Goal: Find specific page/section: Find specific page/section

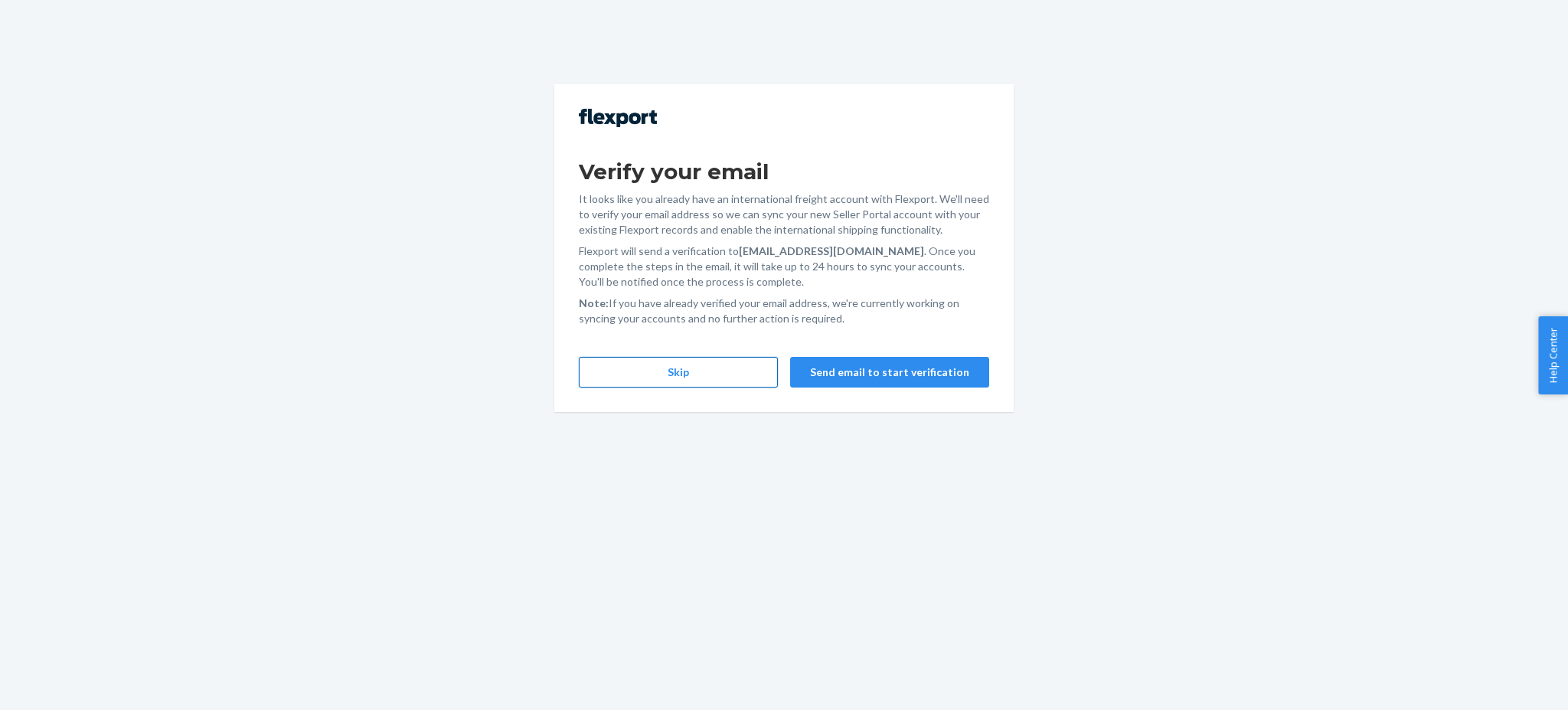
click at [712, 374] on button "Skip" at bounding box center [678, 372] width 199 height 31
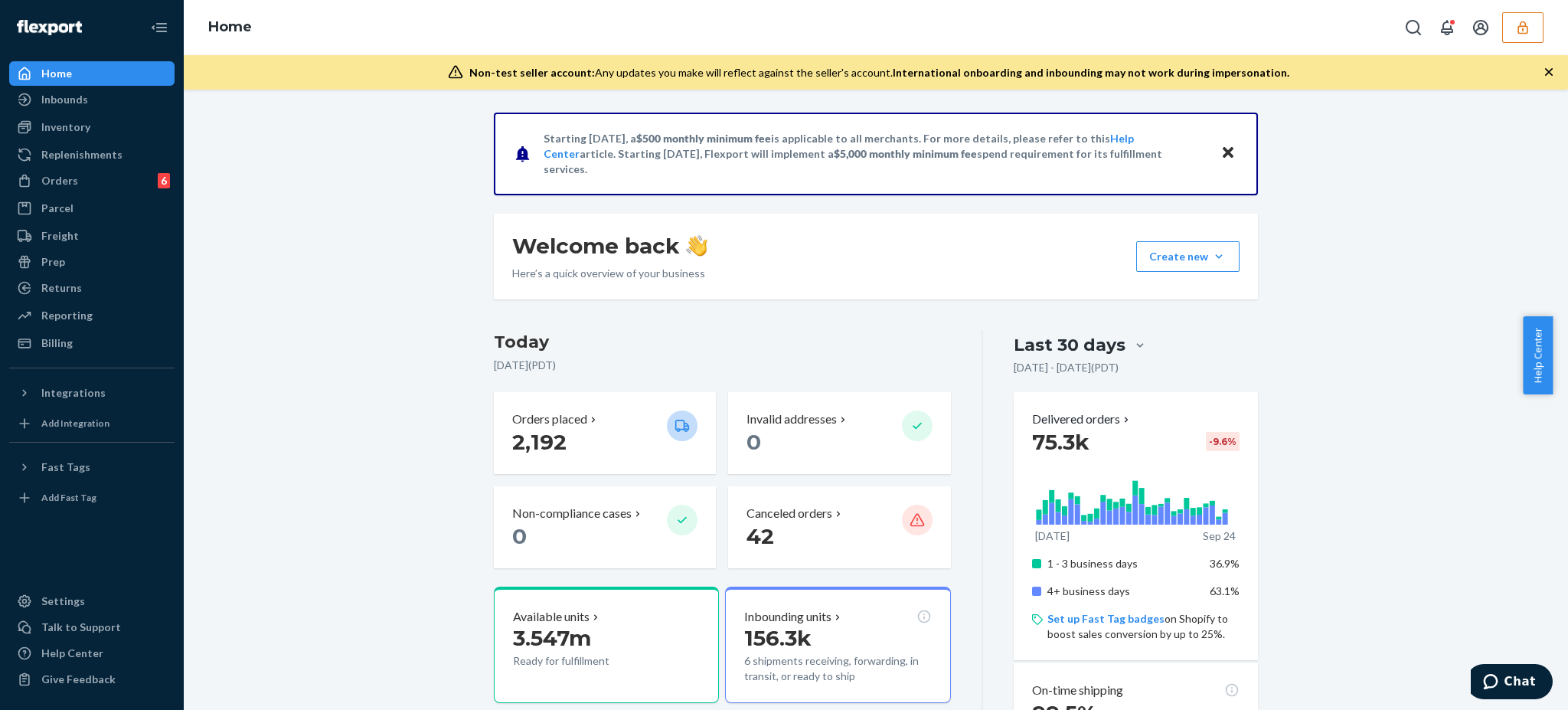
click at [1515, 25] on button "button" at bounding box center [1523, 27] width 42 height 31
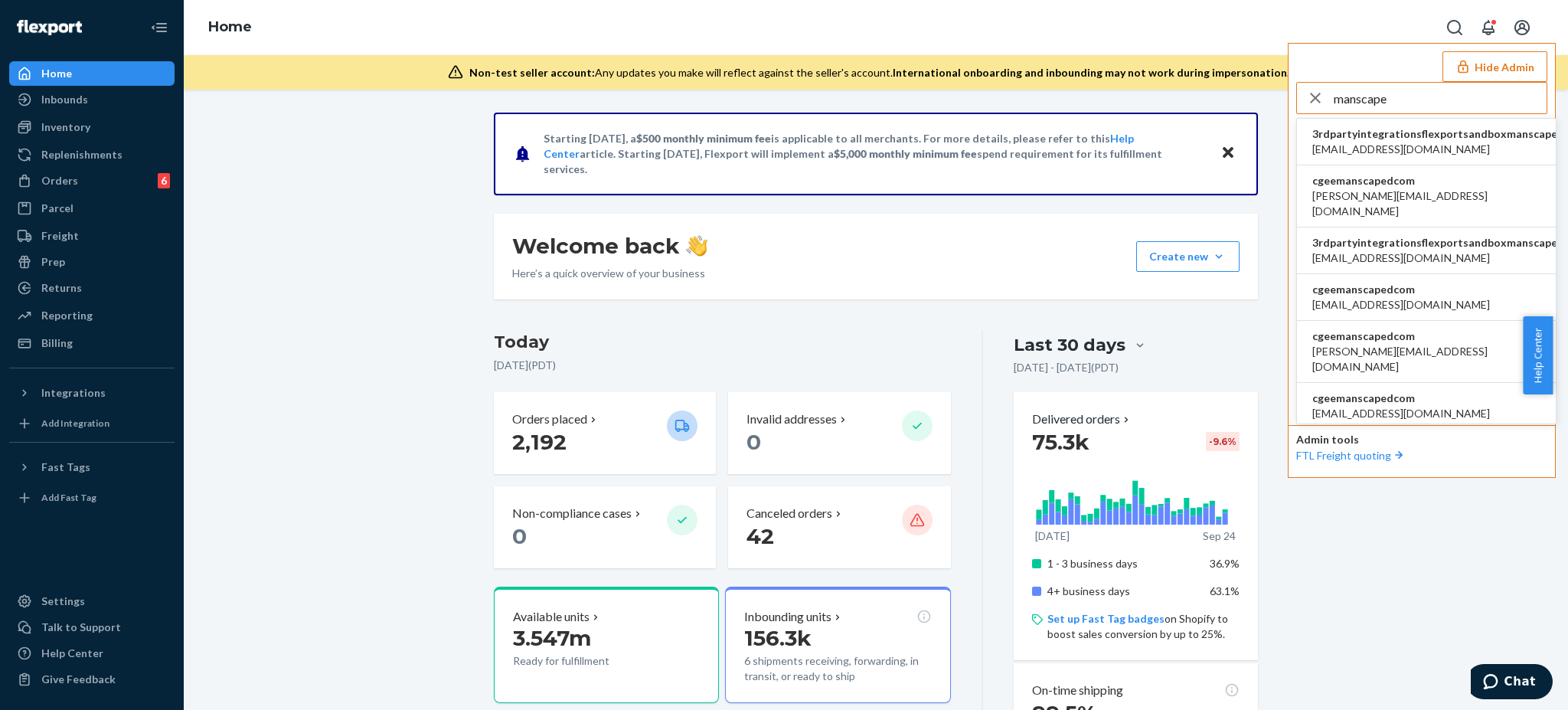
type input "manscape"
click at [1424, 193] on li "cgeemanscapedcom alex@manscaped.com" at bounding box center [1427, 196] width 259 height 62
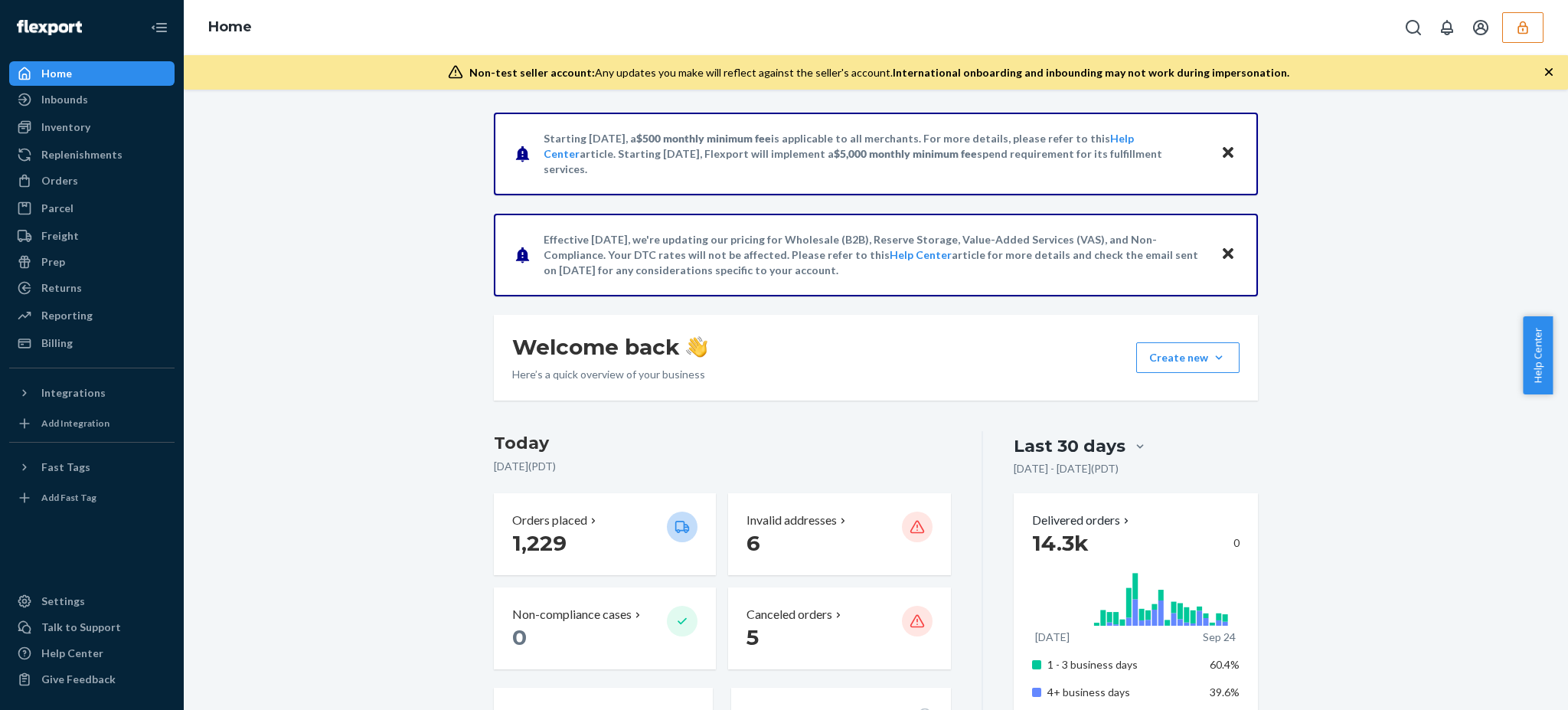
click at [1533, 35] on button "button" at bounding box center [1523, 27] width 42 height 31
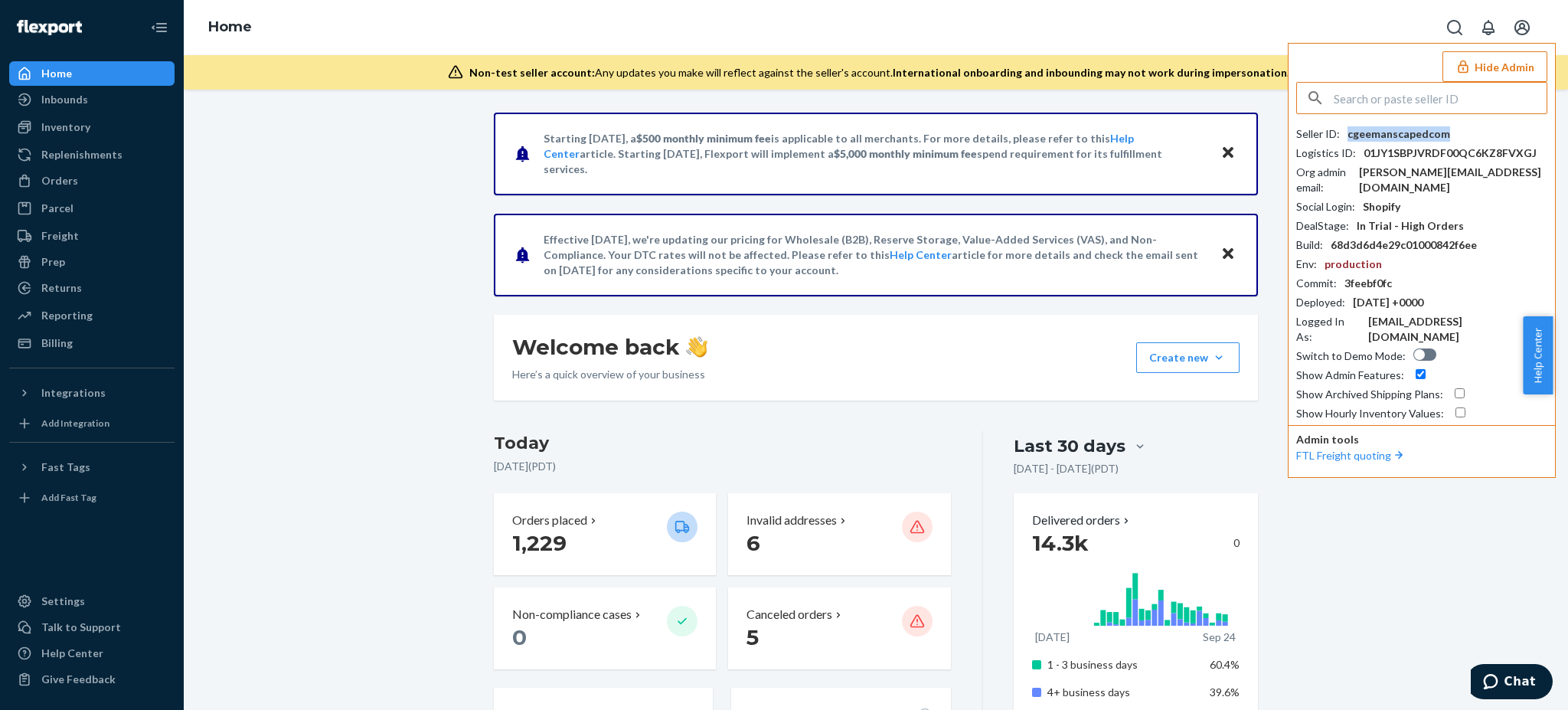
click at [1399, 131] on div "cgeemanscapedcom" at bounding box center [1399, 134] width 103 height 15
copy div "cgeemanscapedcom"
